Goal: Task Accomplishment & Management: Use online tool/utility

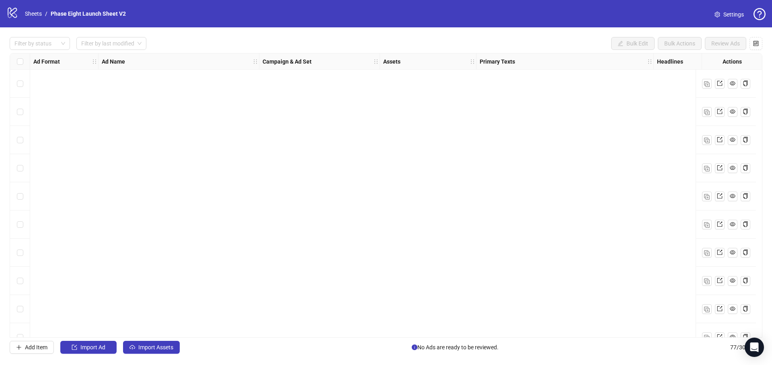
scroll to position [1904, 0]
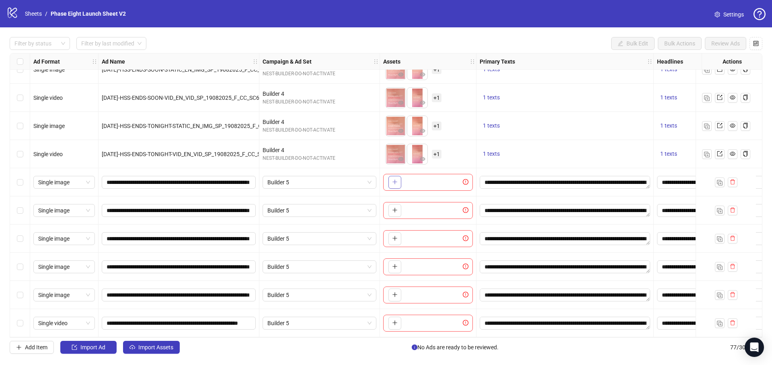
click at [389, 180] on button "button" at bounding box center [395, 182] width 13 height 13
click at [396, 210] on span "button" at bounding box center [395, 210] width 6 height 6
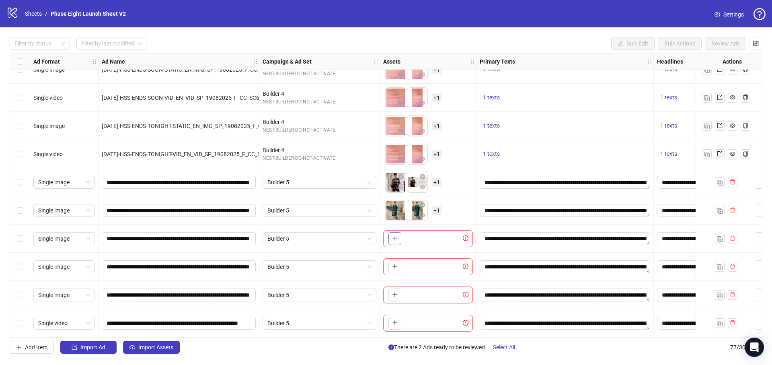
click at [396, 239] on button "button" at bounding box center [395, 238] width 13 height 13
click at [395, 267] on button "button" at bounding box center [395, 266] width 13 height 13
click at [399, 290] on button "button" at bounding box center [395, 294] width 13 height 13
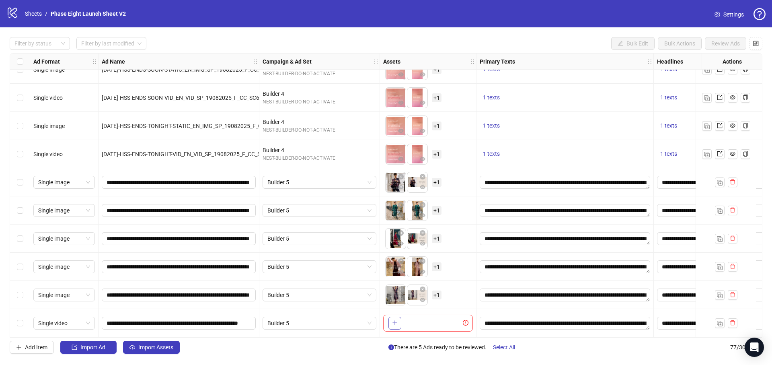
click at [401, 319] on button "button" at bounding box center [395, 323] width 13 height 13
click at [719, 15] on icon "setting" at bounding box center [717, 15] width 5 height 6
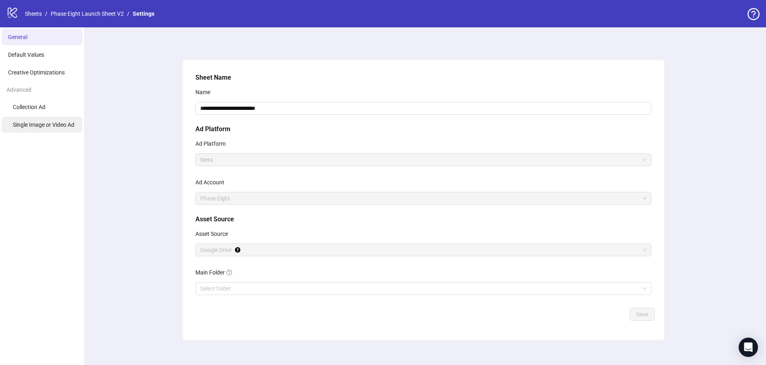
click at [43, 124] on span "Single Image or Video Ad" at bounding box center [44, 124] width 62 height 6
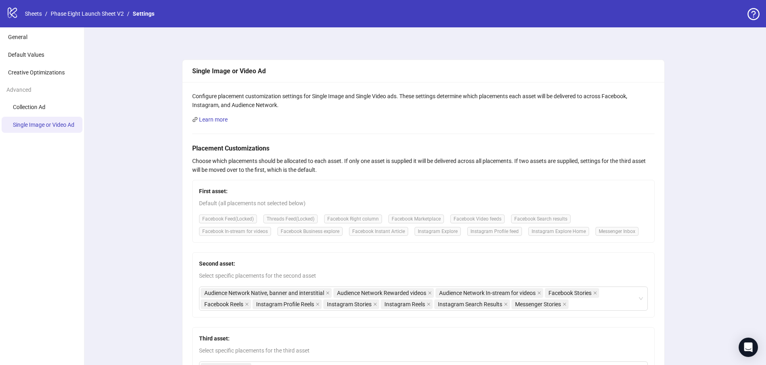
scroll to position [123, 0]
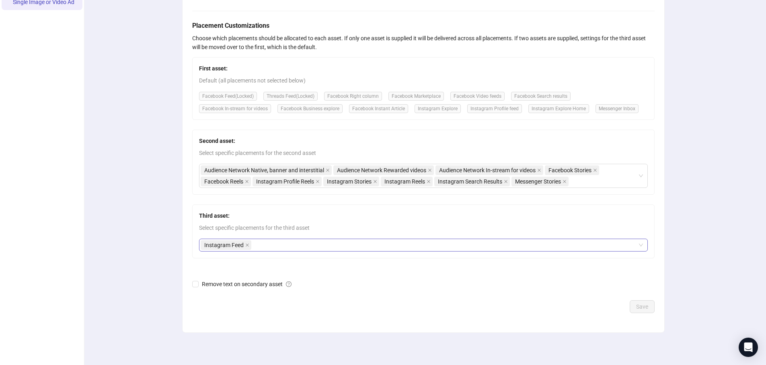
click at [244, 247] on span "Instagram Feed" at bounding box center [226, 245] width 51 height 10
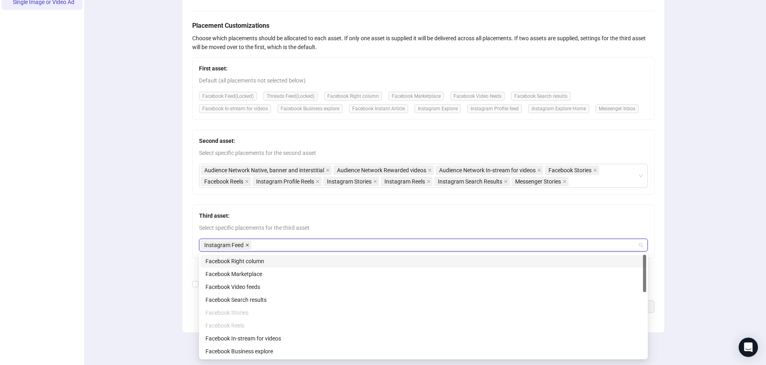
click at [246, 246] on icon "close" at bounding box center [247, 244] width 3 height 3
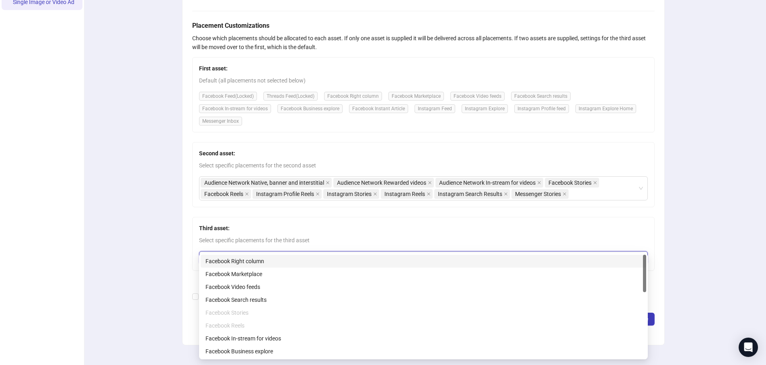
click at [260, 258] on div "Facebook Right column" at bounding box center [424, 261] width 436 height 9
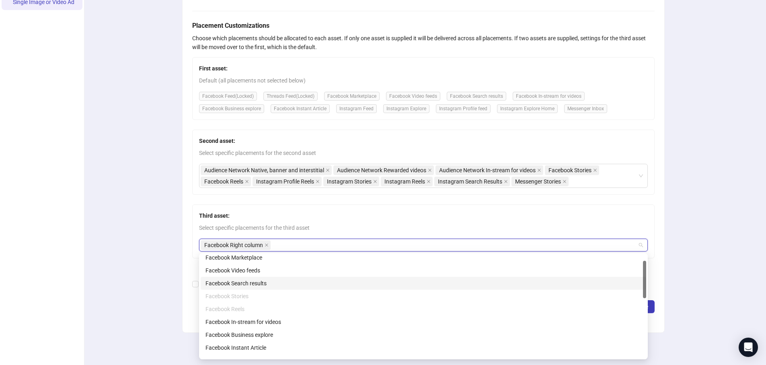
scroll to position [86, 0]
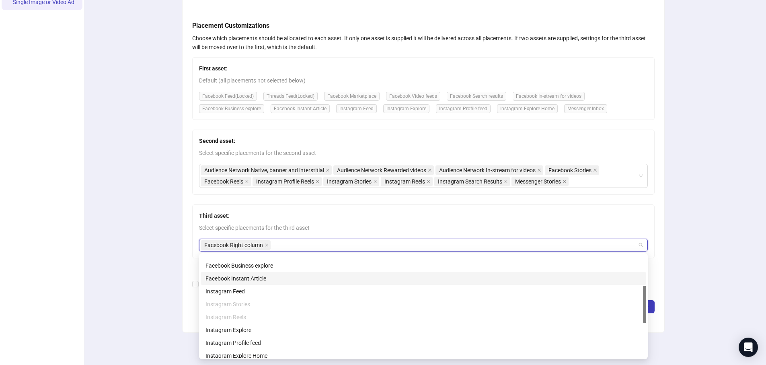
click at [280, 276] on div "Facebook Instant Article" at bounding box center [424, 278] width 436 height 9
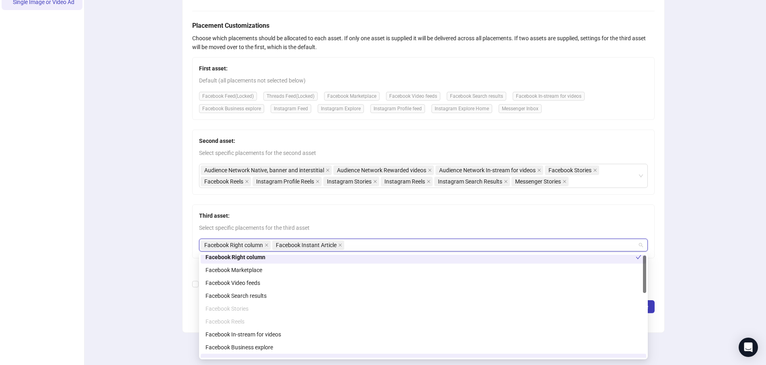
scroll to position [2, 0]
click at [287, 300] on div "Facebook Search results" at bounding box center [424, 297] width 436 height 9
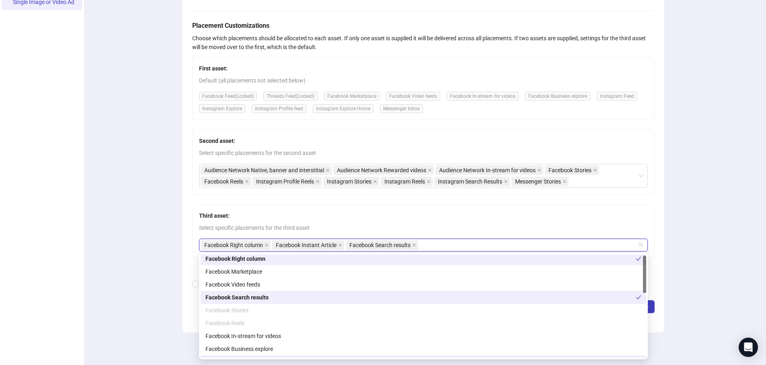
click at [576, 232] on div "Third asset: Select specific placements for the third asset Facebook Right colu…" at bounding box center [423, 231] width 463 height 54
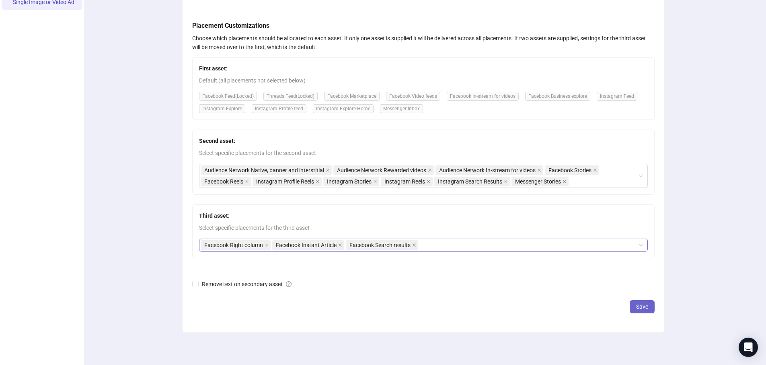
click at [640, 304] on span "Save" at bounding box center [642, 306] width 12 height 6
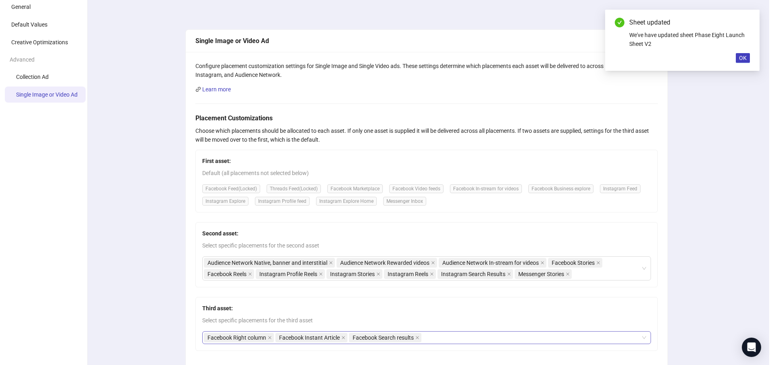
scroll to position [0, 0]
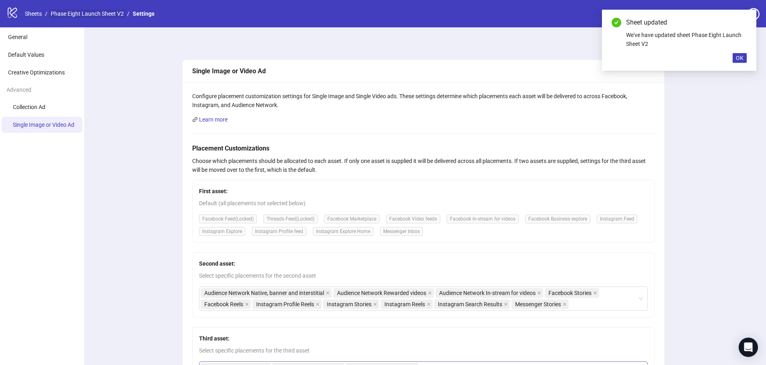
click at [92, 16] on link "Phase Eight Launch Sheet V2" at bounding box center [87, 13] width 76 height 9
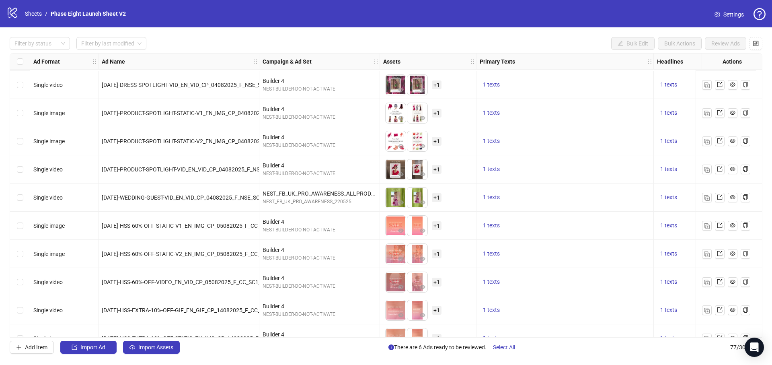
scroll to position [1904, 0]
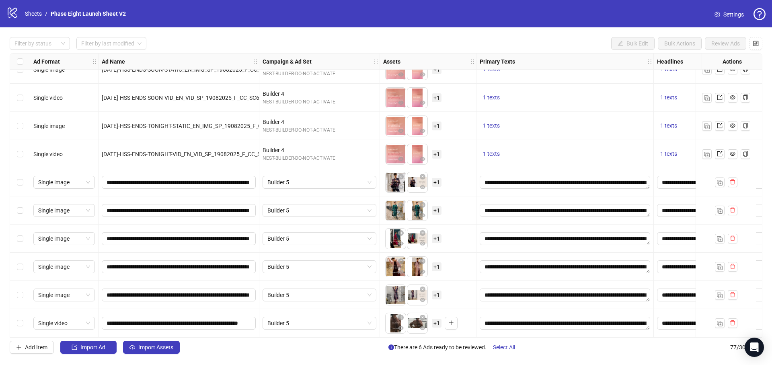
click at [432, 179] on span "+ 1" at bounding box center [437, 182] width 10 height 9
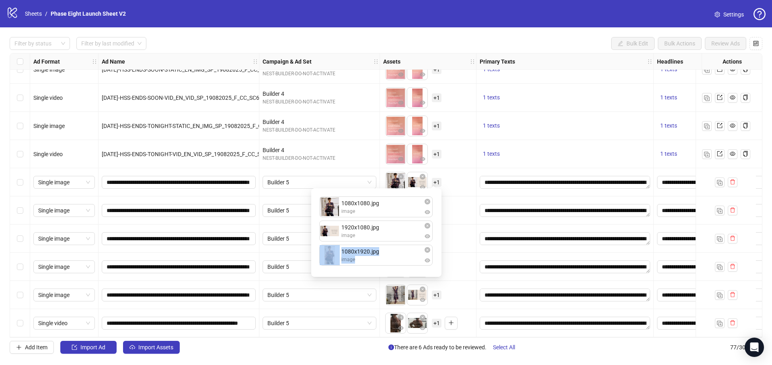
drag, startPoint x: 394, startPoint y: 265, endPoint x: 395, endPoint y: 239, distance: 26.6
click at [395, 239] on ul "1080x1080.jpg image 1920x1080.jpg image 1080x1920.jpg image" at bounding box center [376, 232] width 114 height 72
drag, startPoint x: 398, startPoint y: 257, endPoint x: 399, endPoint y: 232, distance: 24.1
click at [397, 232] on div "1080x1080.jpg image 1920x1080.jpg image 1080x1920.jpg image 1080x1920.jpg image…" at bounding box center [376, 232] width 121 height 79
click at [466, 219] on div "To pick up a draggable item, press the space bar. While dragging, use the arrow…" at bounding box center [428, 210] width 97 height 28
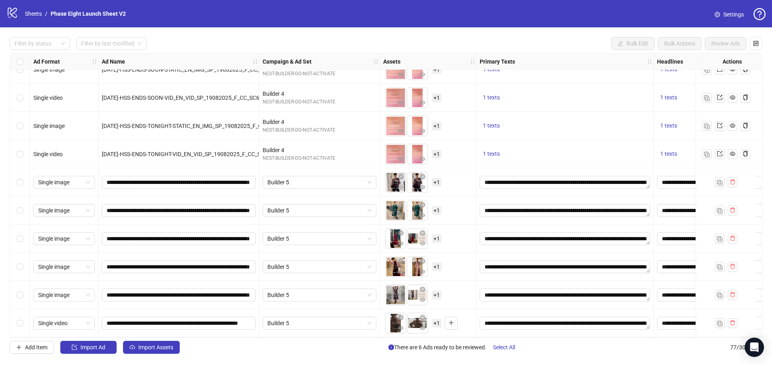
click at [439, 208] on span "+ 1" at bounding box center [437, 210] width 10 height 9
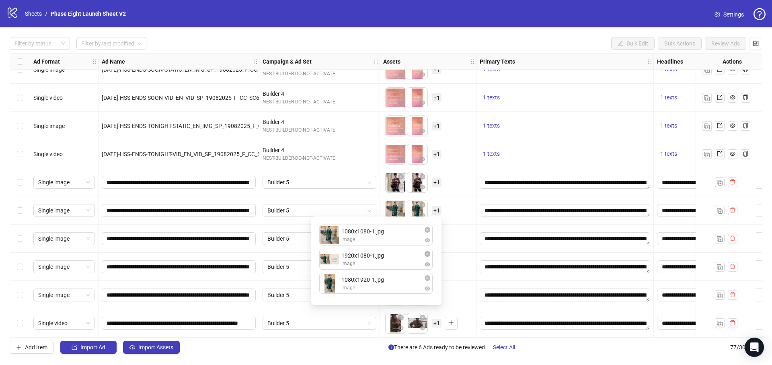
drag, startPoint x: 402, startPoint y: 282, endPoint x: 402, endPoint y: 254, distance: 28.2
click at [402, 254] on div "1080x1080-1.jpg image 1080x1920-1.jpg image 1920x1080-1.jpg image 1920x1080-1.j…" at bounding box center [376, 260] width 121 height 79
drag, startPoint x: 393, startPoint y: 286, endPoint x: 389, endPoint y: 262, distance: 24.1
click at [389, 262] on div "1080x1080-1.jpg image 1920x1080-1.jpg image 1080x1920-1.jpg image 1080x1920-1.j…" at bounding box center [376, 260] width 121 height 79
click at [461, 263] on div "To pick up a draggable item, press the space bar. While dragging, use the arrow…" at bounding box center [428, 266] width 90 height 25
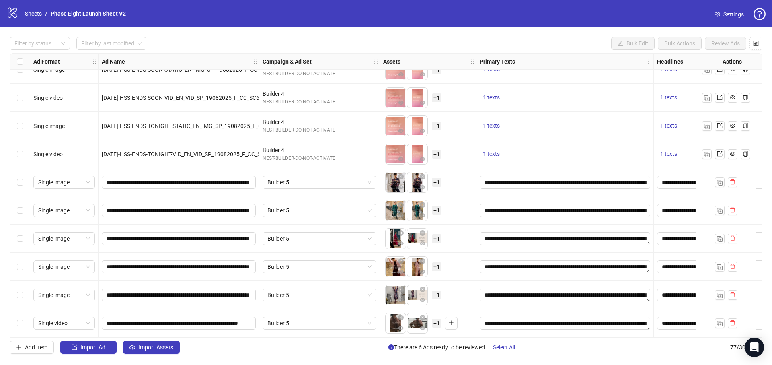
click at [436, 234] on span "+ 1" at bounding box center [437, 238] width 10 height 9
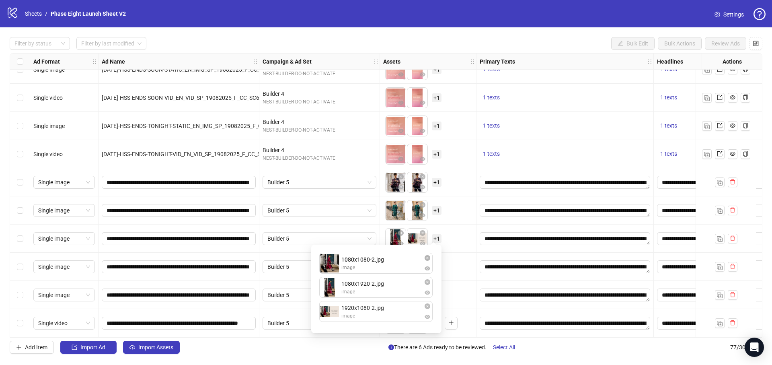
drag, startPoint x: 389, startPoint y: 313, endPoint x: 386, endPoint y: 264, distance: 49.2
click at [386, 264] on div "1080x1920-2.jpg image 1920x1080-2.jpg image 1080x1080-2.jpg image 1080x1080-2.j…" at bounding box center [376, 288] width 121 height 79
click at [455, 263] on div "To pick up a draggable item, press the space bar. While dragging, use the arrow…" at bounding box center [428, 266] width 90 height 25
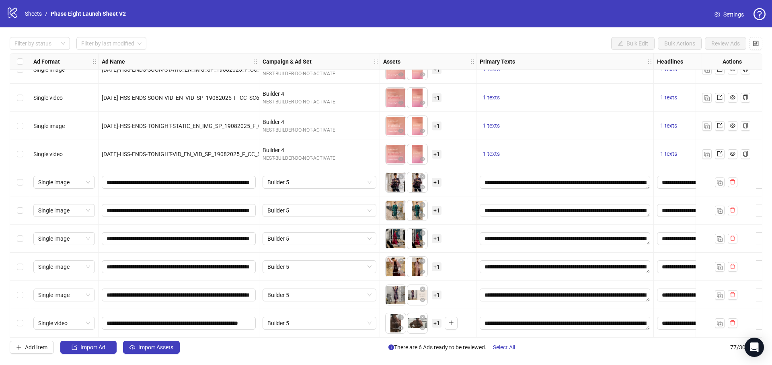
click at [436, 264] on span "+ 1" at bounding box center [437, 266] width 10 height 9
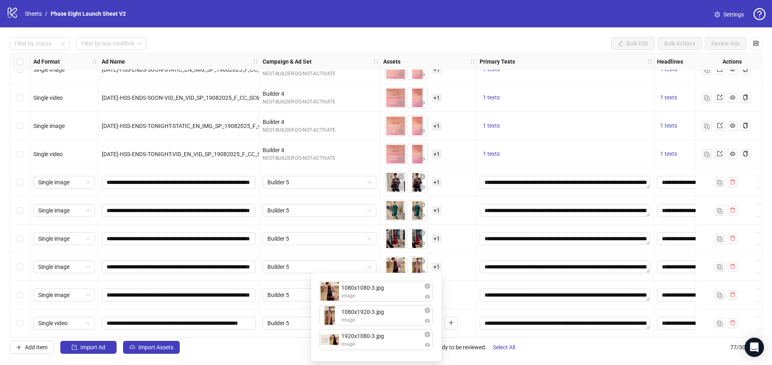
click at [458, 299] on div "To pick up a draggable item, press the space bar. While dragging, use the arrow…" at bounding box center [428, 294] width 90 height 25
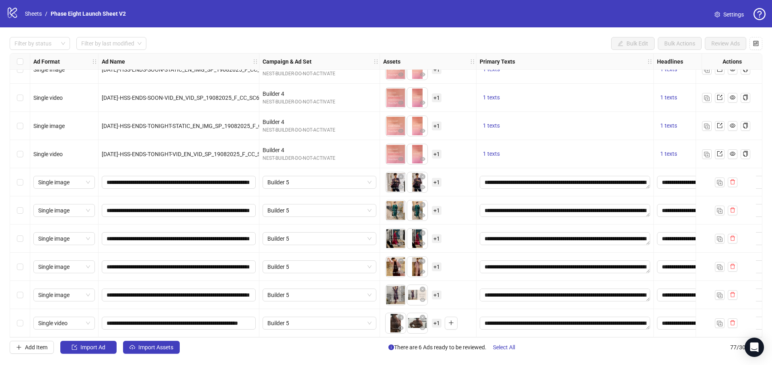
click at [438, 295] on span "+ 1" at bounding box center [437, 294] width 10 height 9
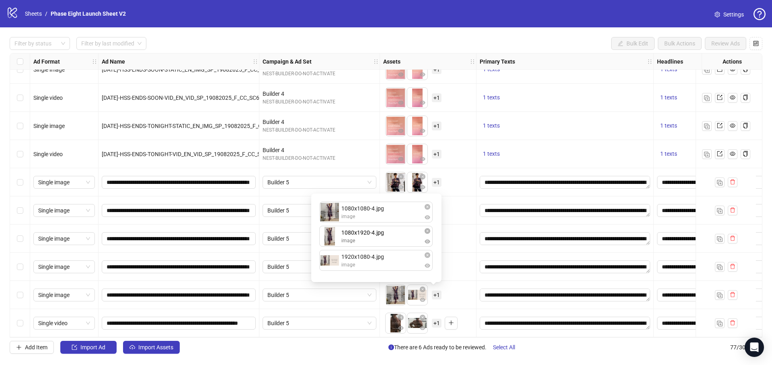
drag, startPoint x: 397, startPoint y: 265, endPoint x: 395, endPoint y: 247, distance: 18.3
click at [395, 247] on div "1080x1080-4.jpg image 1920x1080-4.jpg image 1080x1920-4.jpg image 1080x1920-4.j…" at bounding box center [376, 237] width 121 height 79
click at [454, 287] on div "To pick up a draggable item, press the space bar. While dragging, use the arrow…" at bounding box center [428, 294] width 90 height 25
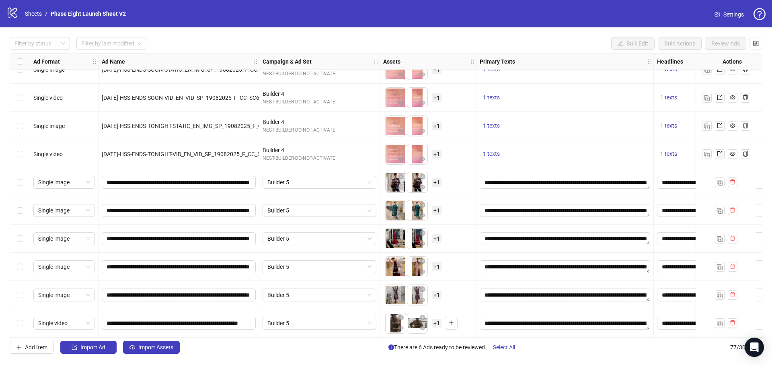
click at [438, 319] on span "+ 1" at bounding box center [437, 323] width 10 height 9
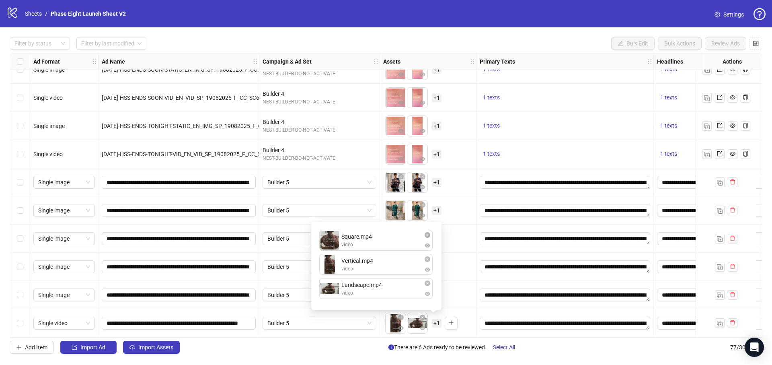
drag, startPoint x: 388, startPoint y: 294, endPoint x: 387, endPoint y: 248, distance: 45.5
click at [387, 248] on div "Vertical.mp4 video Landscape.mp4 video Square.mp4 video Square.mp4 video To pic…" at bounding box center [376, 265] width 121 height 79
click at [461, 298] on div "To pick up a draggable item, press the space bar. While dragging, use the arrow…" at bounding box center [428, 294] width 90 height 25
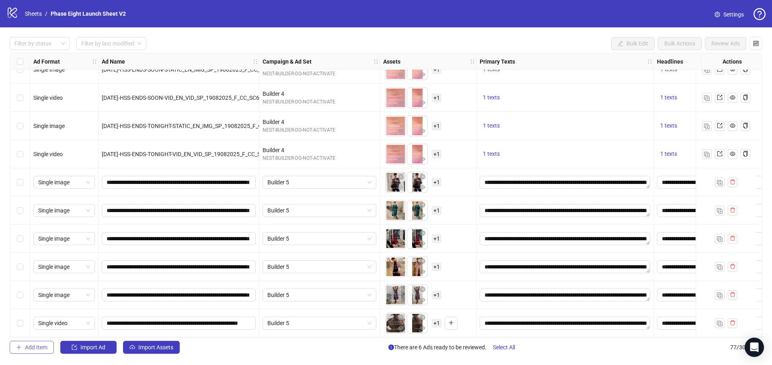
click at [47, 347] on span "Add Item" at bounding box center [36, 347] width 23 height 6
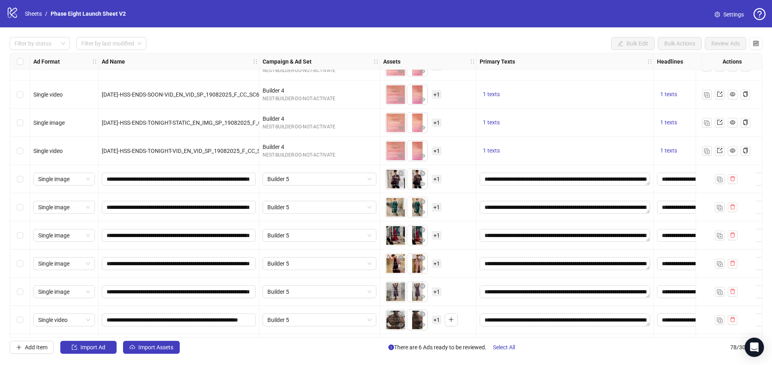
scroll to position [1932, 0]
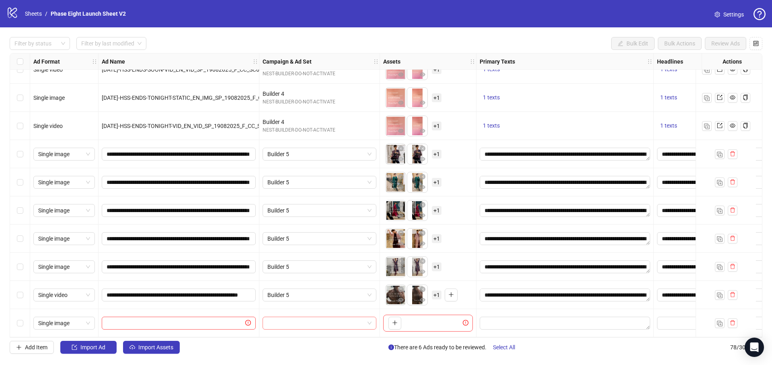
click at [297, 319] on input "search" at bounding box center [315, 323] width 97 height 12
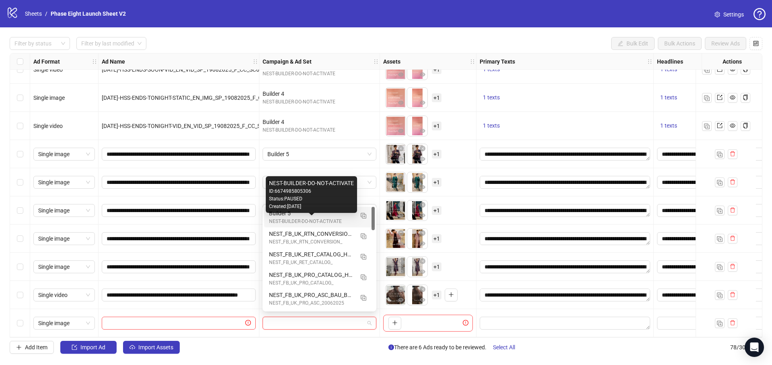
click at [300, 219] on div "NEST-BUILDER-DO-NOT-ACTIVATE" at bounding box center [311, 222] width 85 height 8
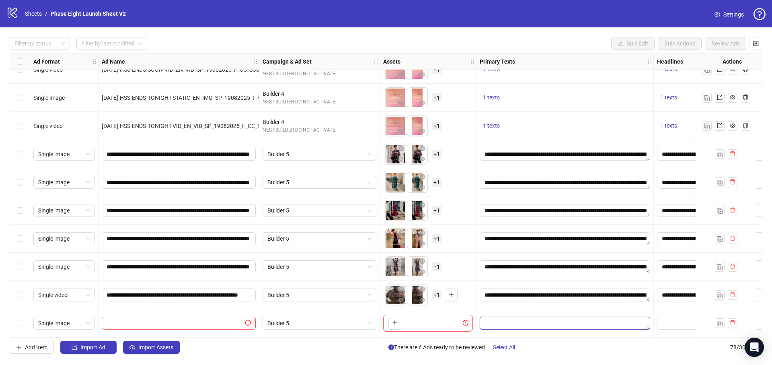
click at [522, 325] on textarea "Edit values" at bounding box center [565, 323] width 171 height 13
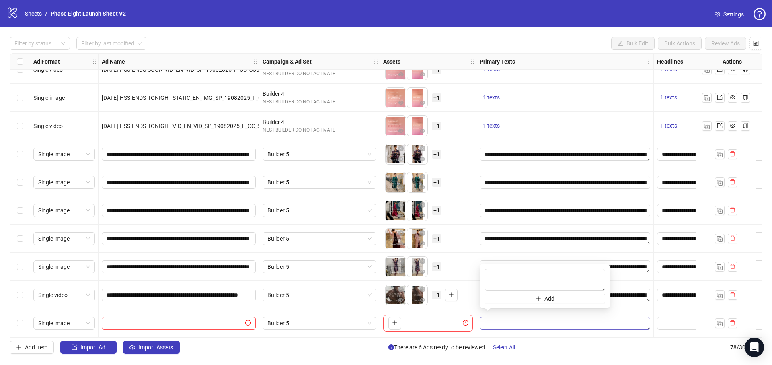
type textarea "**********"
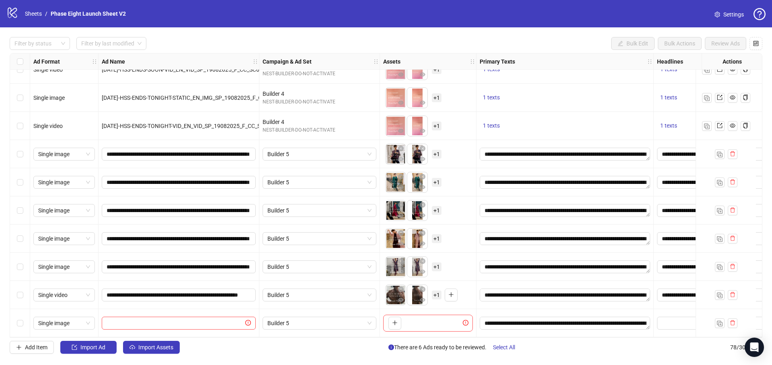
drag, startPoint x: 549, startPoint y: 335, endPoint x: 585, endPoint y: 333, distance: 36.2
click at [586, 334] on div "Ad Format Ad Name Campaign & Ad Set Assets Primary Texts Headlines Descriptions…" at bounding box center [386, 195] width 753 height 284
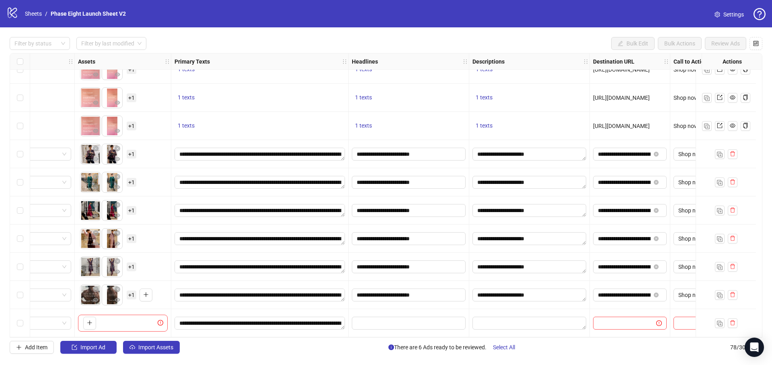
scroll to position [1932, 322]
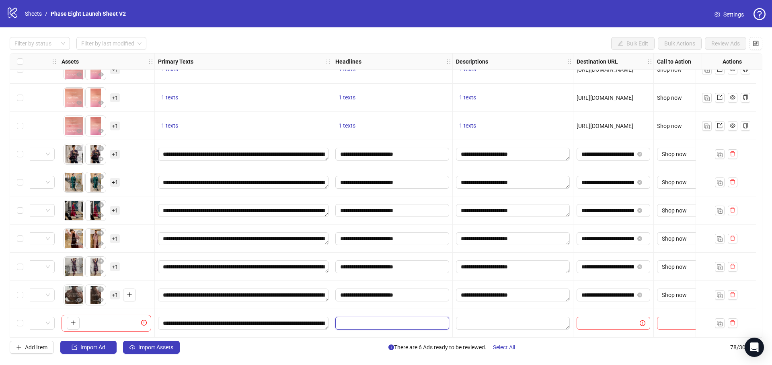
click at [395, 321] on input "Edit values" at bounding box center [391, 323] width 103 height 9
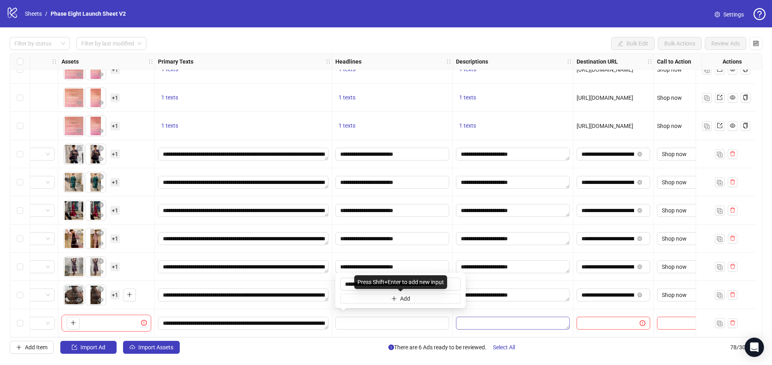
scroll to position [0, 8]
type input "**********"
click at [533, 313] on div at bounding box center [513, 323] width 121 height 28
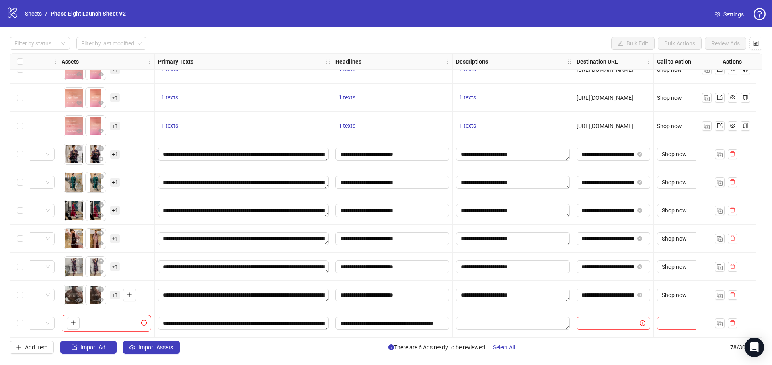
click at [534, 326] on div at bounding box center [513, 323] width 121 height 28
click at [535, 322] on textarea "Edit values" at bounding box center [513, 323] width 114 height 13
type textarea "**********"
click at [634, 322] on span at bounding box center [637, 323] width 15 height 9
paste input "**********"
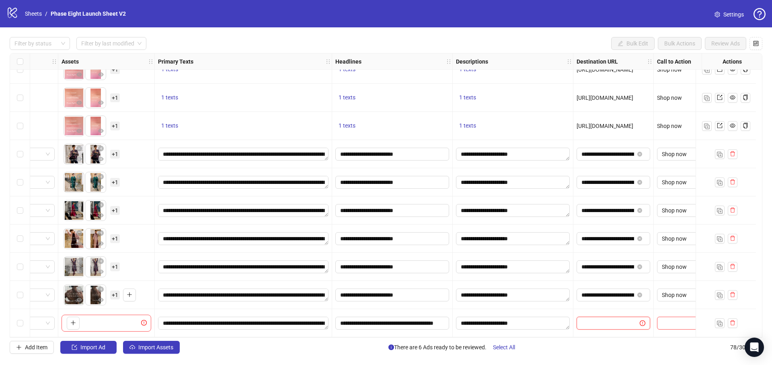
type input "**********"
click at [677, 319] on input "search" at bounding box center [682, 323] width 41 height 12
type input "****"
click at [720, 321] on img "button" at bounding box center [720, 324] width 6 height 6
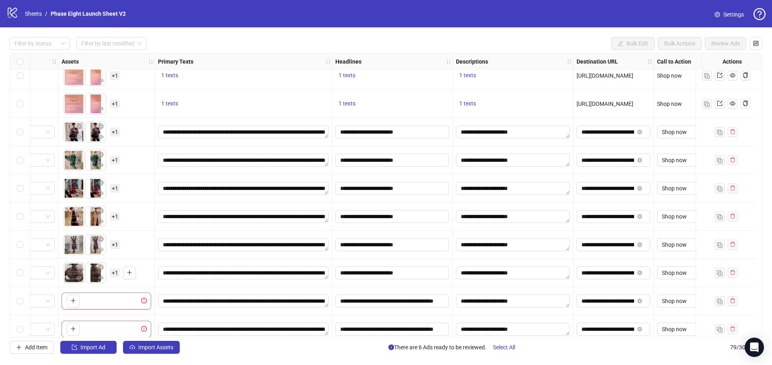
scroll to position [1960, 322]
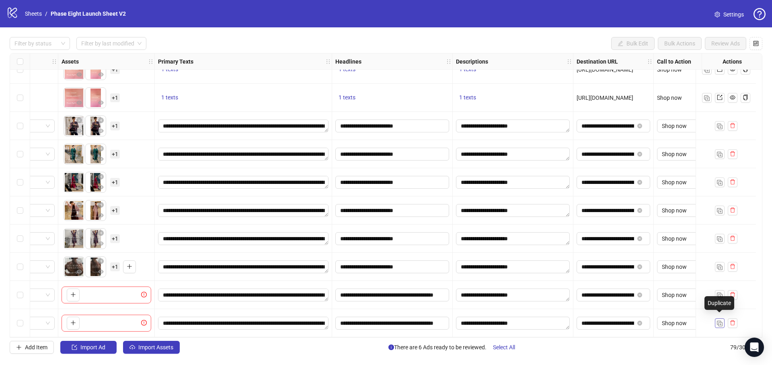
click at [720, 321] on img "button" at bounding box center [720, 324] width 6 height 6
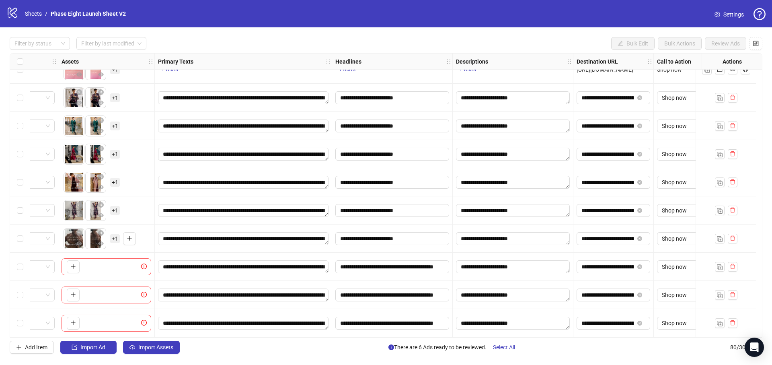
scroll to position [1988, 322]
click at [718, 321] on img "button" at bounding box center [720, 324] width 6 height 6
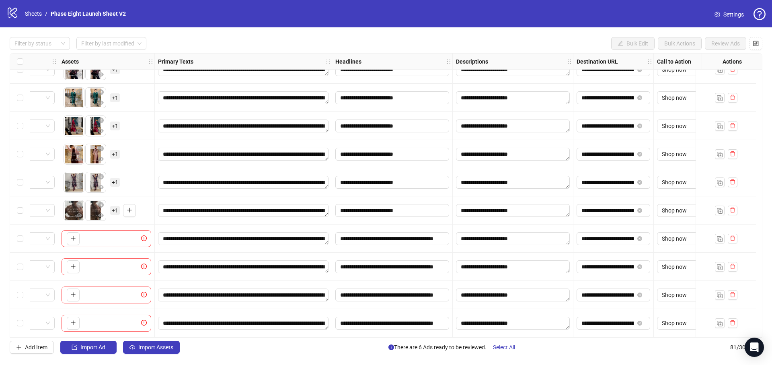
scroll to position [2016, 322]
click at [718, 321] on img "button" at bounding box center [720, 324] width 6 height 6
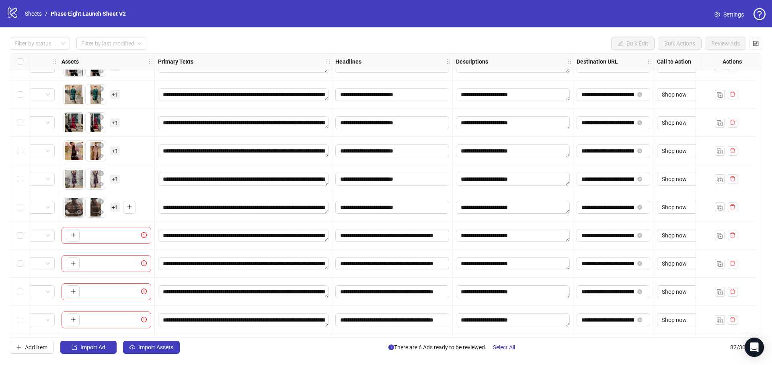
scroll to position [2045, 322]
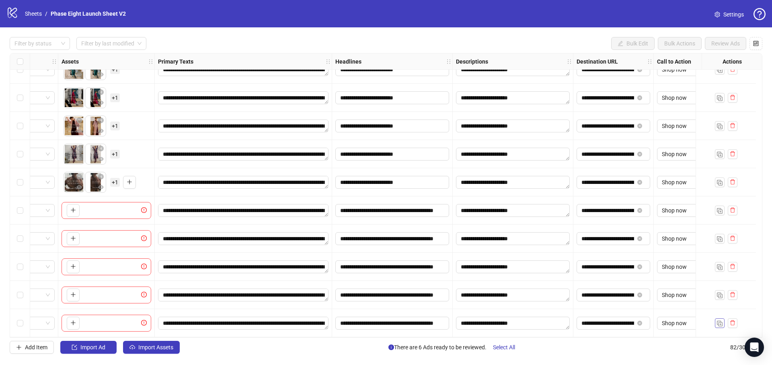
click at [724, 323] on button "button" at bounding box center [720, 323] width 10 height 10
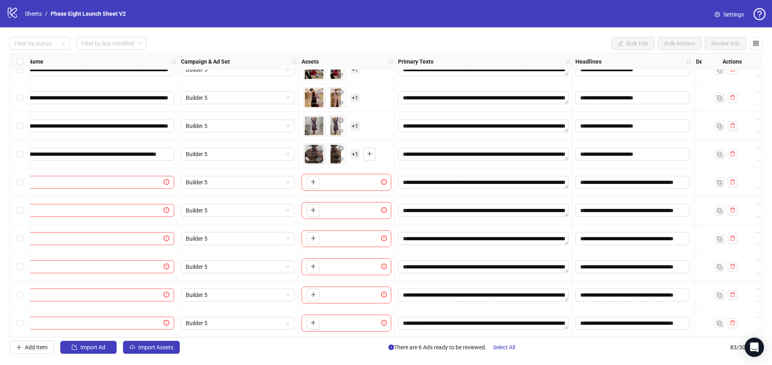
scroll to position [2073, 0]
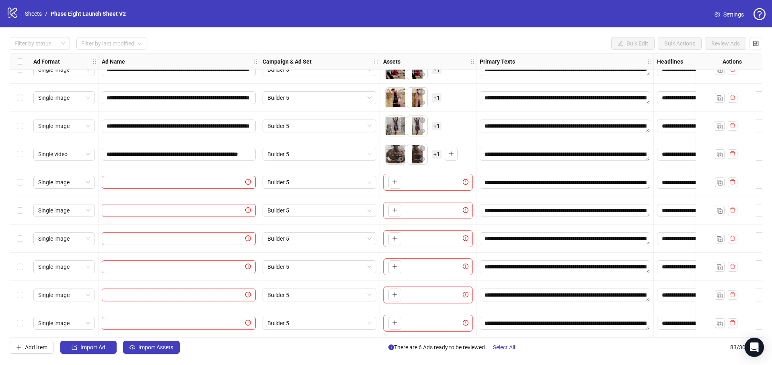
click at [56, 313] on div "Single image" at bounding box center [64, 323] width 68 height 28
click at [59, 320] on span "Single image" at bounding box center [64, 323] width 52 height 12
click at [59, 248] on div "Single video" at bounding box center [64, 251] width 49 height 9
click at [219, 178] on input "text" at bounding box center [175, 182] width 137 height 9
paste input "**********"
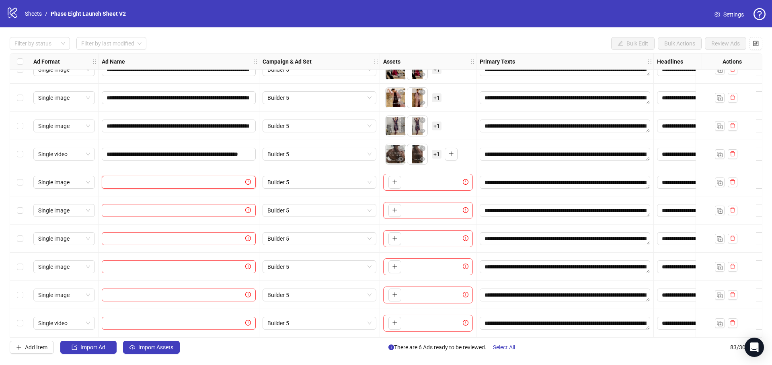
type input "**********"
click at [214, 206] on input "text" at bounding box center [175, 210] width 137 height 9
paste input "**********"
type input "**********"
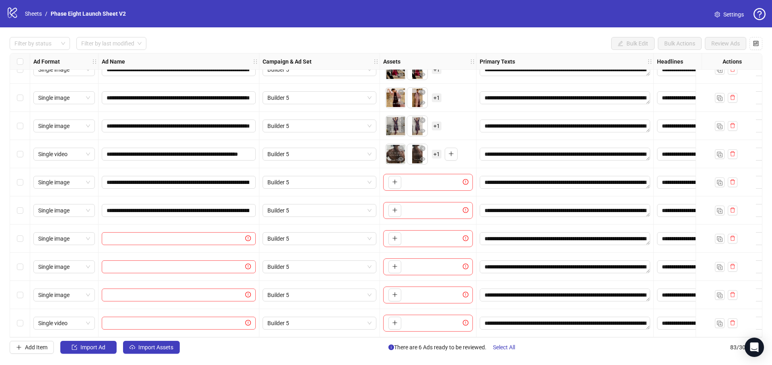
click at [214, 244] on div at bounding box center [179, 238] width 161 height 28
click at [214, 240] on span at bounding box center [179, 238] width 154 height 13
paste input "**********"
type input "**********"
click at [230, 263] on input "text" at bounding box center [175, 266] width 137 height 9
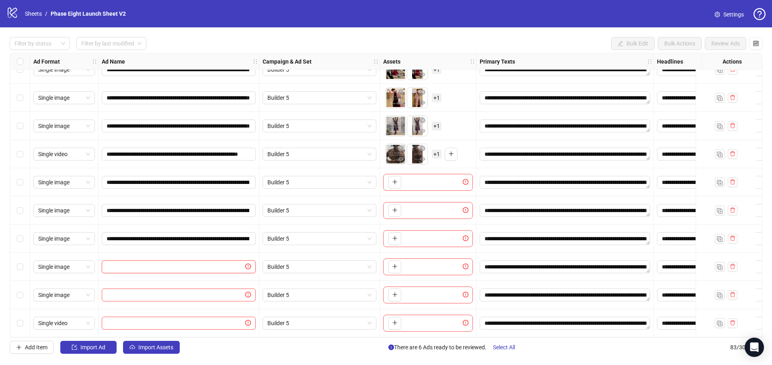
paste input "**********"
type input "**********"
click at [142, 292] on input "text" at bounding box center [175, 294] width 137 height 9
paste input "**********"
type input "**********"
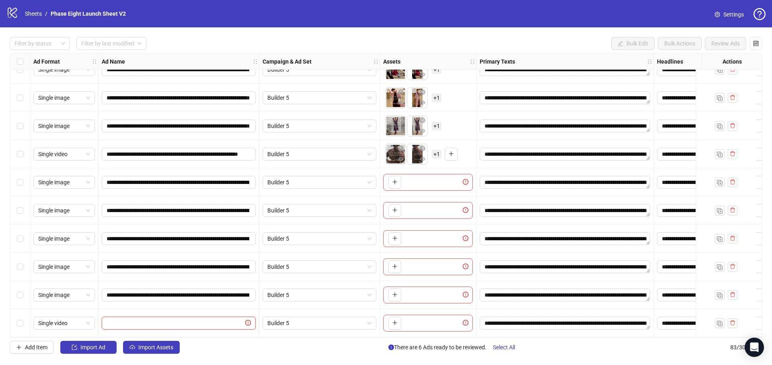
click at [159, 320] on input "text" at bounding box center [175, 323] width 137 height 9
paste input "**********"
type input "**********"
click at [255, 349] on div "Add Item Import Ad Import Assets There are 6 Ads ready to be reviewed. Select A…" at bounding box center [386, 347] width 753 height 13
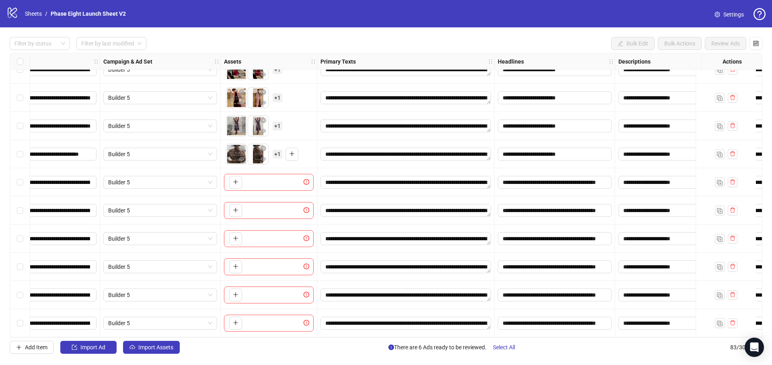
scroll to position [2073, 138]
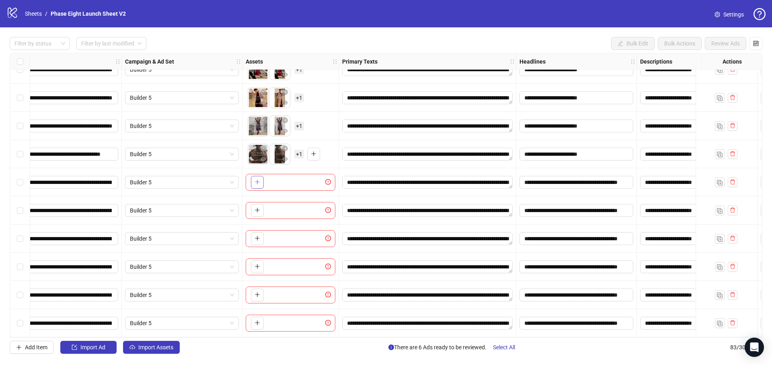
click at [261, 180] on button "button" at bounding box center [257, 182] width 13 height 13
click at [261, 208] on button "button" at bounding box center [257, 210] width 13 height 13
click at [257, 239] on button "button" at bounding box center [257, 238] width 13 height 13
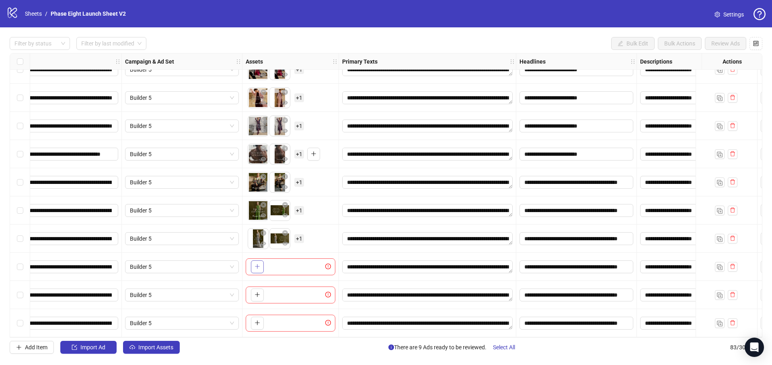
click at [263, 262] on button "button" at bounding box center [257, 266] width 13 height 13
click at [257, 296] on button "button" at bounding box center [257, 294] width 13 height 13
click at [259, 320] on icon "plus" at bounding box center [258, 323] width 6 height 6
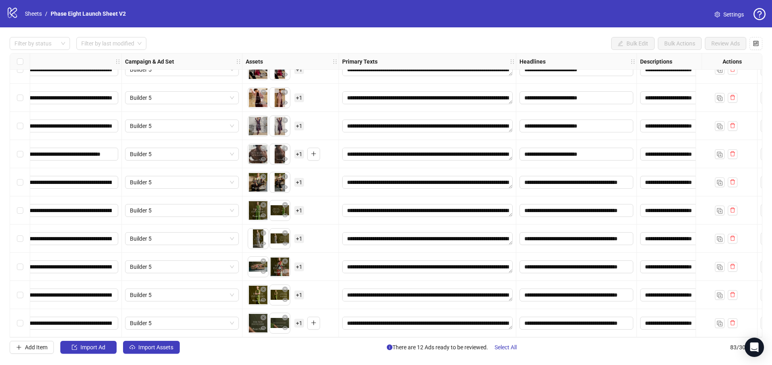
click at [298, 179] on span "+ 1" at bounding box center [299, 182] width 10 height 9
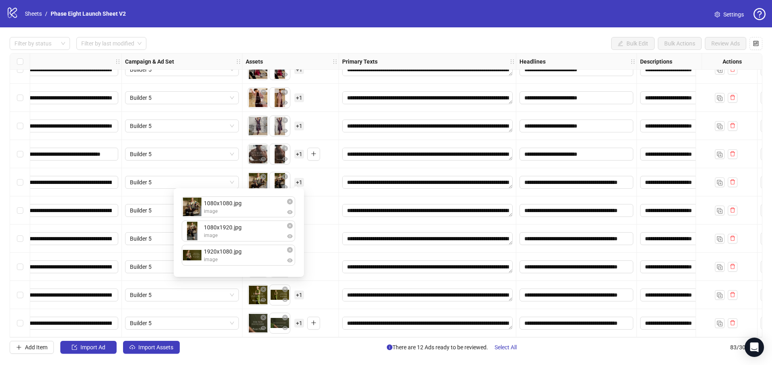
click at [320, 198] on div "To pick up a draggable item, press the space bar. While dragging, use the arrow…" at bounding box center [291, 210] width 90 height 25
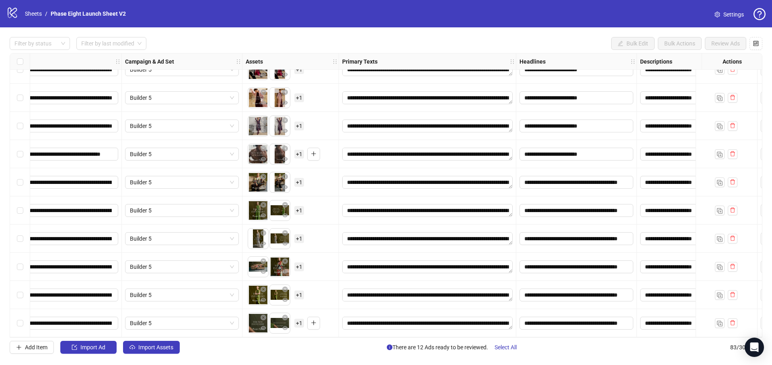
click at [298, 208] on span "+ 1" at bounding box center [299, 210] width 10 height 9
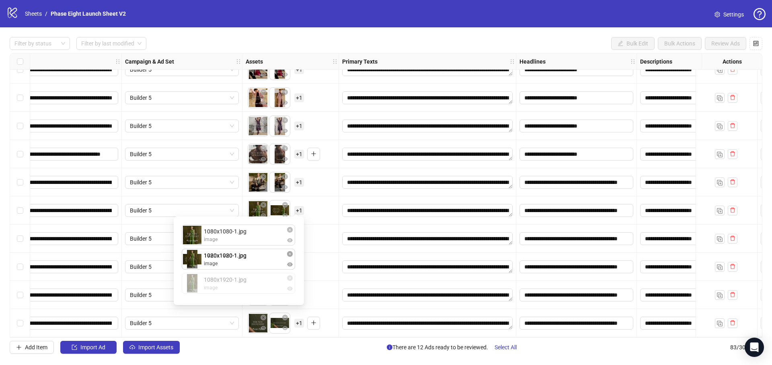
drag, startPoint x: 249, startPoint y: 287, endPoint x: 256, endPoint y: 256, distance: 31.9
click at [256, 256] on div "1080x1080-1.jpg image 1920x1080-1.jpg image 1080x1920-1.jpg image 1080x1920-1.j…" at bounding box center [239, 260] width 121 height 79
click at [320, 224] on div "To pick up a draggable item, press the space bar. While dragging, use the arrow…" at bounding box center [291, 238] width 97 height 28
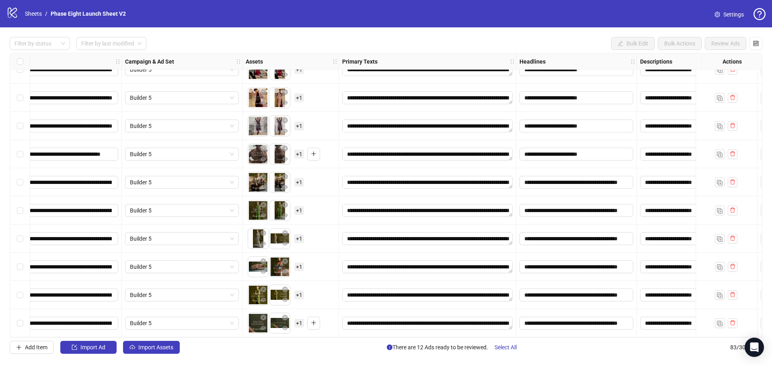
click at [300, 237] on span "+ 1" at bounding box center [299, 238] width 10 height 9
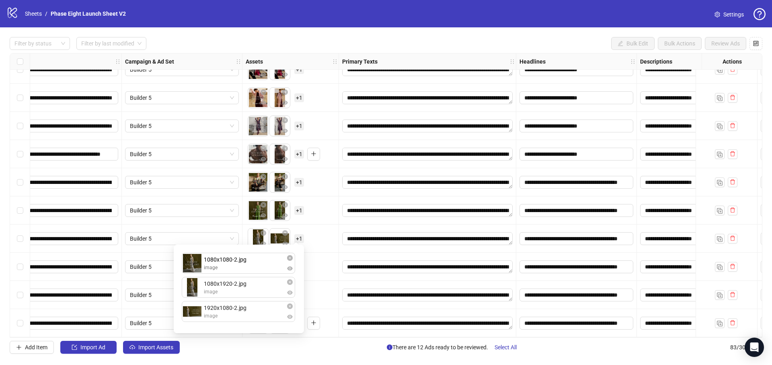
drag, startPoint x: 258, startPoint y: 311, endPoint x: 261, endPoint y: 258, distance: 53.2
click at [261, 258] on div "1080x1920-2.jpg image 1920x1080-2.jpg image 1080x1080-2.jpg image 1080x1080-2.j…" at bounding box center [239, 288] width 121 height 79
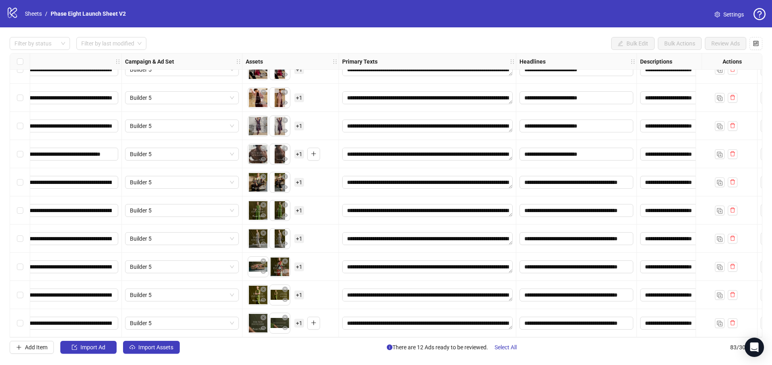
click at [316, 254] on div "To pick up a draggable item, press the space bar. While dragging, use the arrow…" at bounding box center [291, 266] width 90 height 25
click at [304, 263] on div "To pick up a draggable item, press the space bar. While dragging, use the arrow…" at bounding box center [291, 266] width 90 height 25
click at [300, 262] on span "+ 1" at bounding box center [299, 266] width 10 height 9
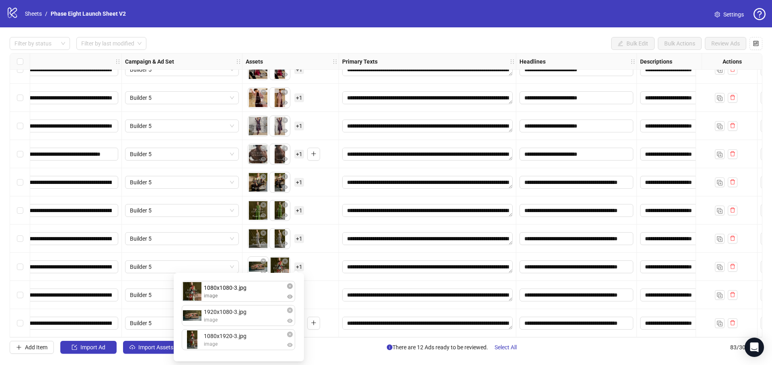
drag, startPoint x: 258, startPoint y: 316, endPoint x: 266, endPoint y: 290, distance: 27.4
click at [266, 290] on div "1920x1080-3.jpg image 1080x1080-3.jpg image 1080x1920-3.jpg image 1080x1080-3.j…" at bounding box center [239, 317] width 121 height 79
drag, startPoint x: 253, startPoint y: 338, endPoint x: 251, endPoint y: 314, distance: 24.6
click at [251, 314] on div "1080x1080-3.jpg image 1920x1080-3.jpg image 1080x1920-3.jpg image 1080x1920-3.j…" at bounding box center [239, 317] width 121 height 79
click at [325, 271] on div "To pick up a draggable item, press the space bar. While dragging, use the arrow…" at bounding box center [291, 266] width 90 height 25
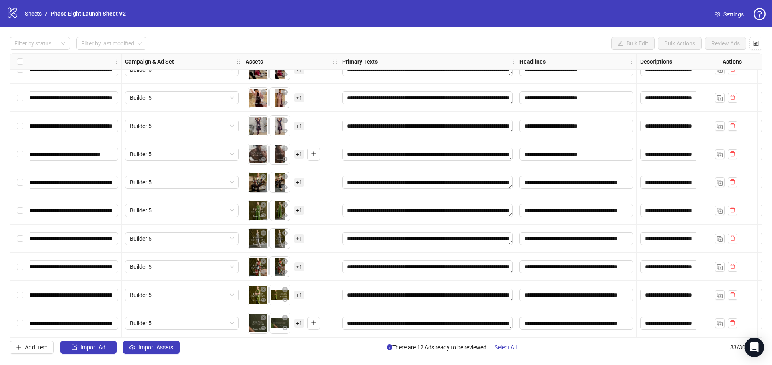
click at [298, 293] on span "+ 1" at bounding box center [299, 294] width 10 height 9
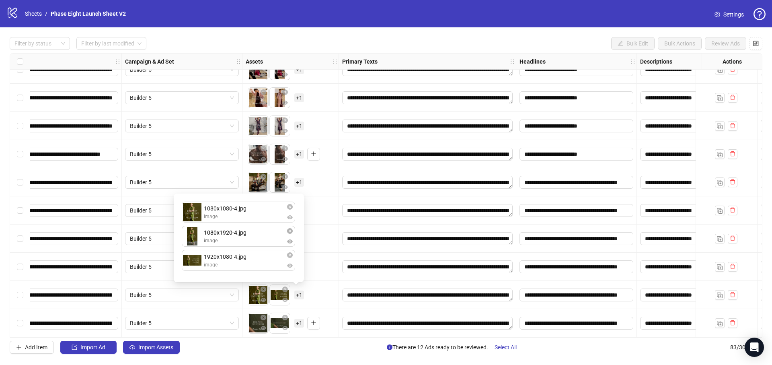
drag, startPoint x: 266, startPoint y: 266, endPoint x: 265, endPoint y: 237, distance: 29.4
click at [265, 237] on div "1080x1080-4.jpg image 1920x1080-4.jpg image 1080x1920-4.jpg image 1080x1920-4.j…" at bounding box center [239, 237] width 121 height 79
click at [323, 311] on div "To pick up a draggable item, press the space bar. While dragging, use the arrow…" at bounding box center [291, 323] width 90 height 25
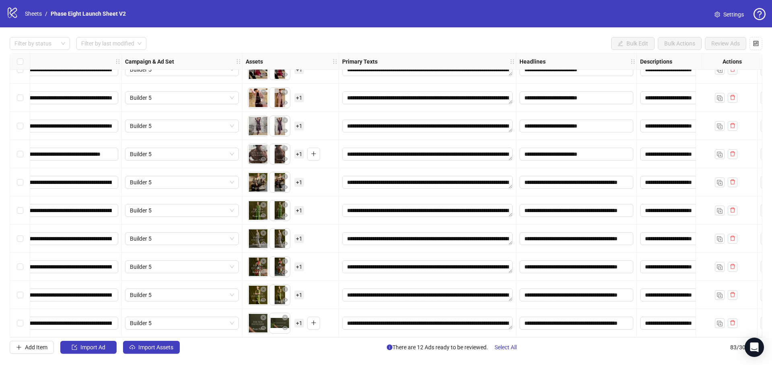
click at [302, 321] on span "+ 1" at bounding box center [299, 323] width 10 height 9
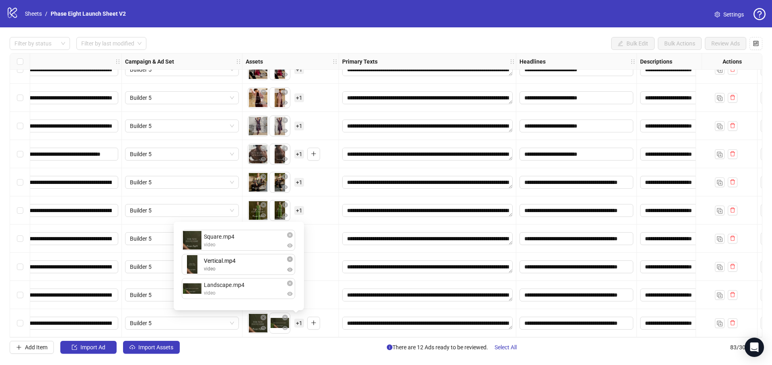
drag, startPoint x: 272, startPoint y: 296, endPoint x: 268, endPoint y: 270, distance: 26.0
click at [268, 270] on div "Square.mp4 video Landscape.mp4 video Vertical.mp4 video Vertical.mp4 video To p…" at bounding box center [239, 265] width 121 height 79
click at [319, 297] on div "To pick up a draggable item, press the space bar. While dragging, use the arrow…" at bounding box center [291, 294] width 90 height 25
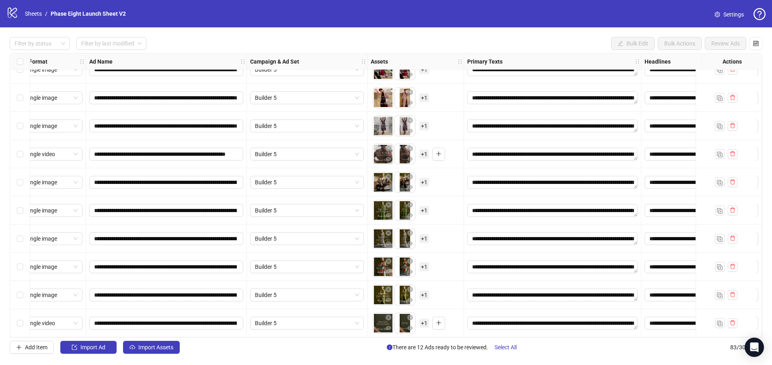
scroll to position [2073, 0]
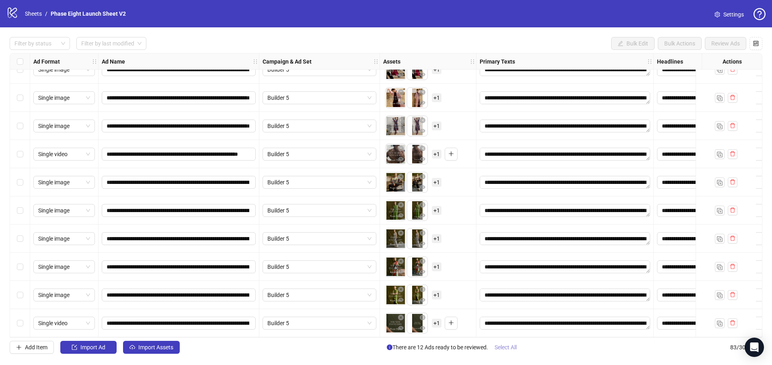
click at [508, 347] on span "Select All" at bounding box center [506, 347] width 22 height 6
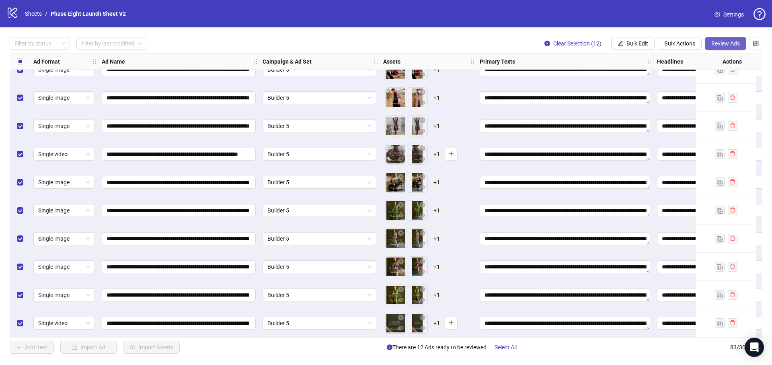
click at [726, 42] on span "Review Ads" at bounding box center [726, 43] width 29 height 6
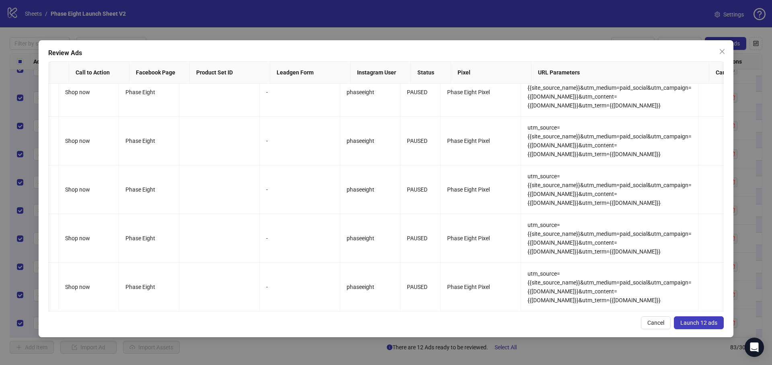
scroll to position [0, 835]
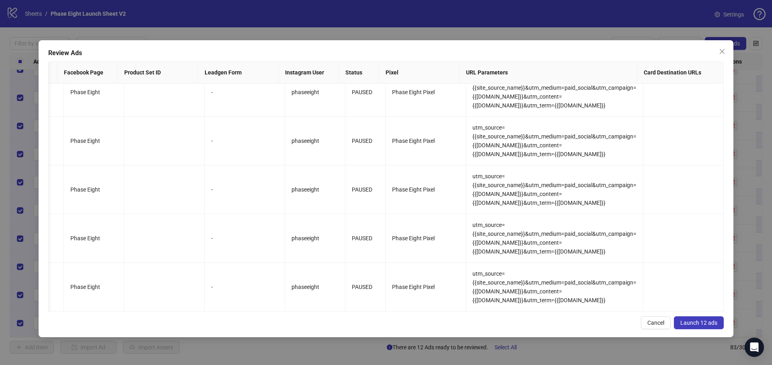
click at [704, 321] on span "Launch 12 ads" at bounding box center [699, 322] width 37 height 6
